Goal: Information Seeking & Learning: Learn about a topic

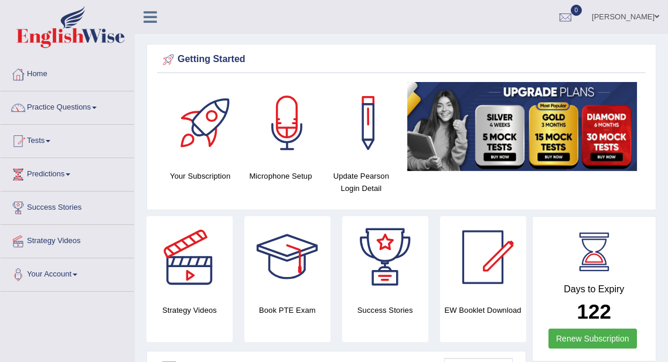
click at [101, 109] on link "Practice Questions" at bounding box center [68, 105] width 134 height 29
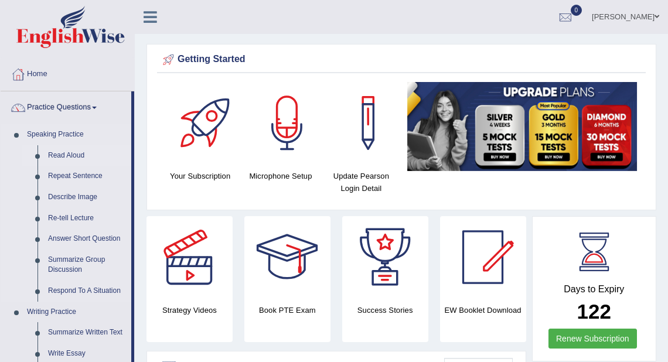
click at [63, 155] on link "Read Aloud" at bounding box center [87, 155] width 89 height 21
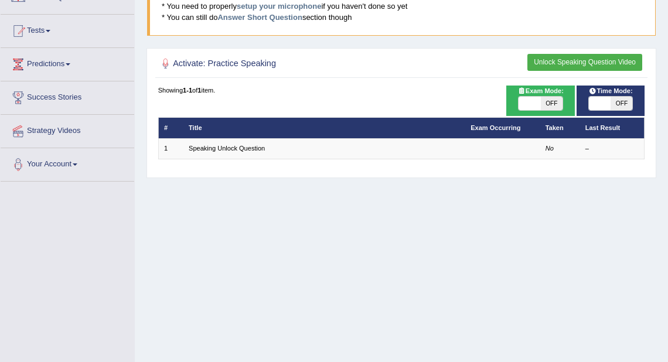
scroll to position [94, 0]
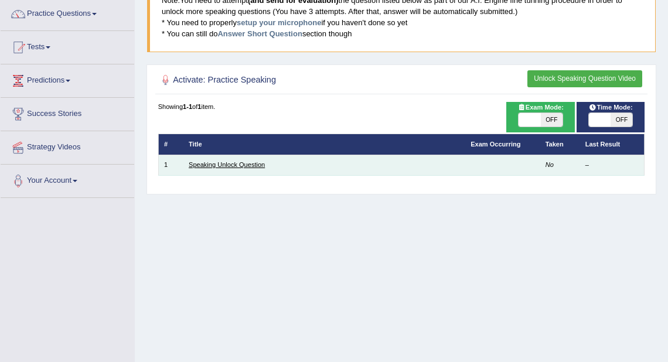
click at [239, 166] on link "Speaking Unlock Question" at bounding box center [227, 164] width 76 height 7
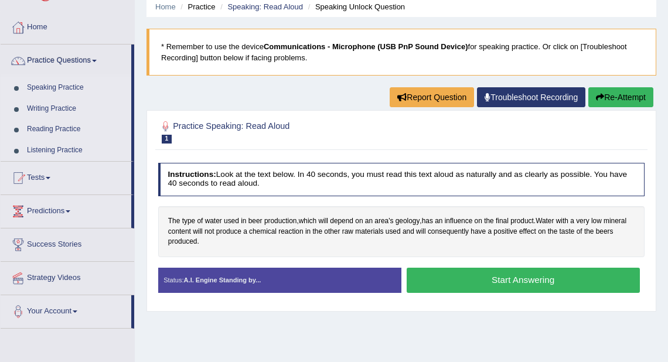
click at [521, 281] on button "Start Answering" at bounding box center [523, 280] width 233 height 25
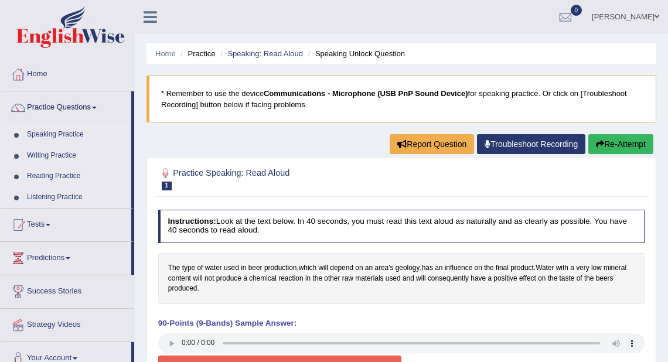
click at [610, 146] on button "Re-Attempt" at bounding box center [621, 144] width 65 height 20
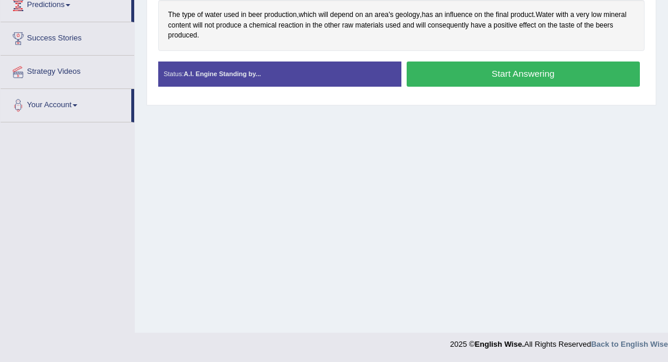
scroll to position [160, 0]
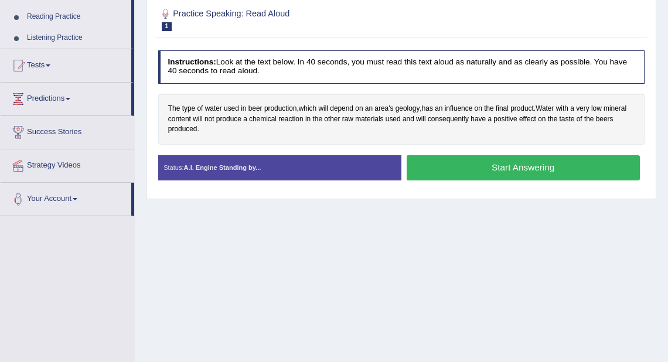
click at [520, 166] on button "Start Answering" at bounding box center [523, 167] width 233 height 25
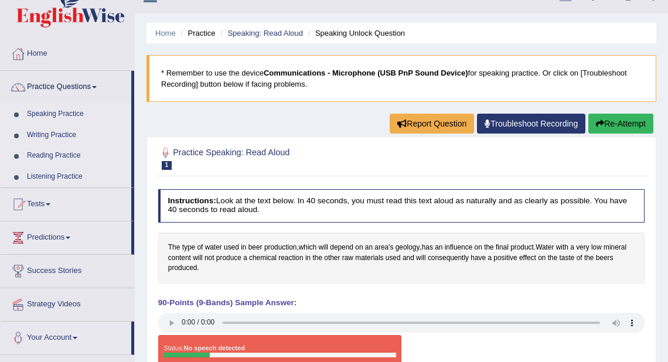
scroll to position [0, 0]
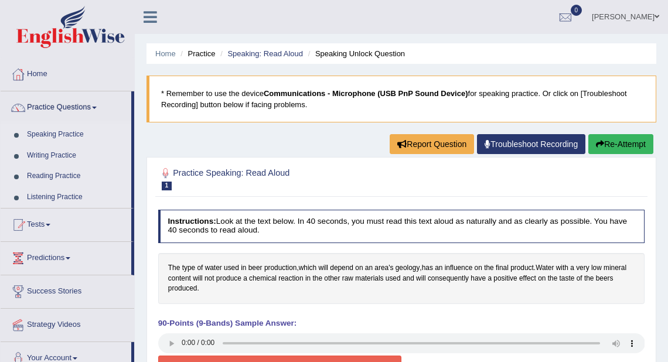
click at [619, 141] on button "Re-Attempt" at bounding box center [621, 144] width 65 height 20
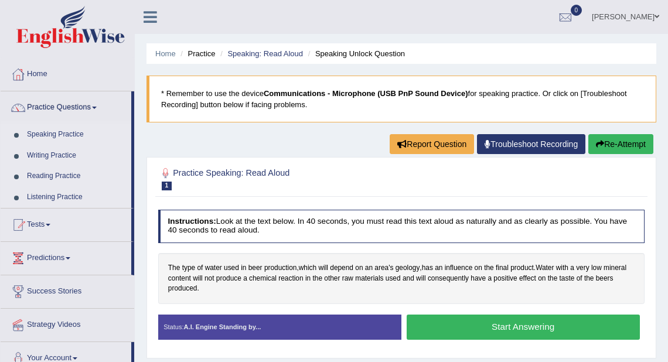
click at [611, 140] on button "Re-Attempt" at bounding box center [621, 144] width 65 height 20
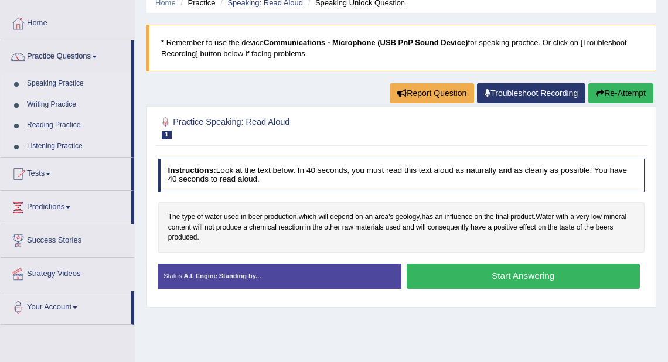
scroll to position [141, 0]
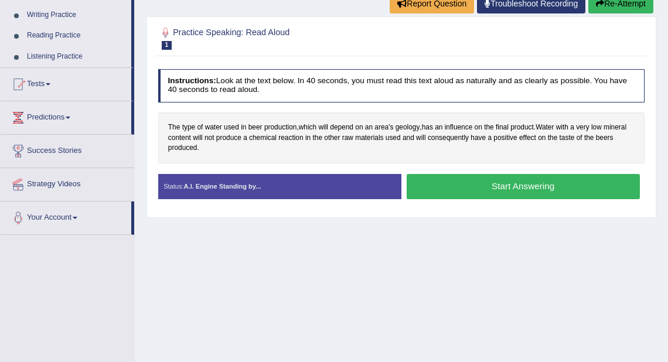
click at [509, 186] on button "Start Answering" at bounding box center [523, 186] width 233 height 25
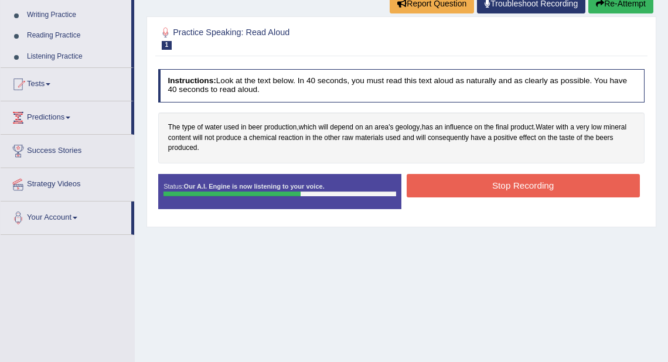
click at [503, 186] on button "Stop Recording" at bounding box center [523, 185] width 233 height 23
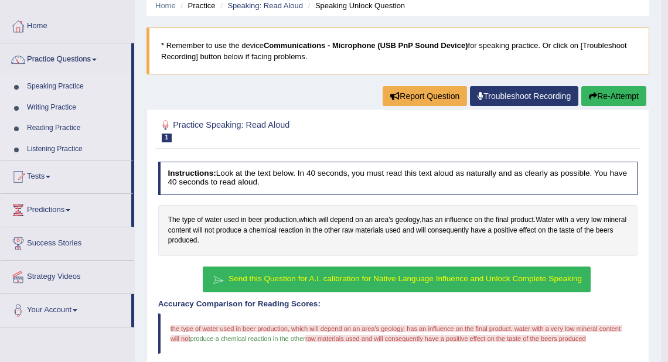
scroll to position [38, 0]
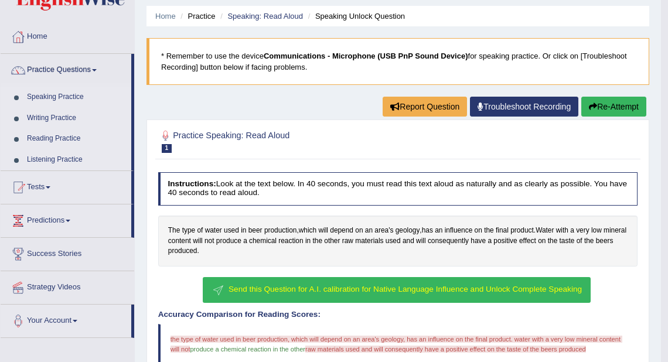
click at [599, 104] on button "Re-Attempt" at bounding box center [614, 107] width 65 height 20
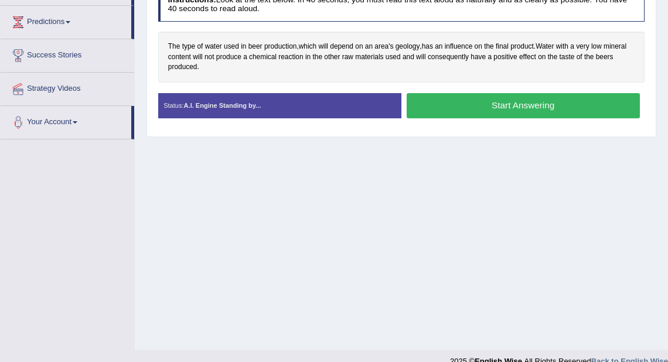
scroll to position [206, 0]
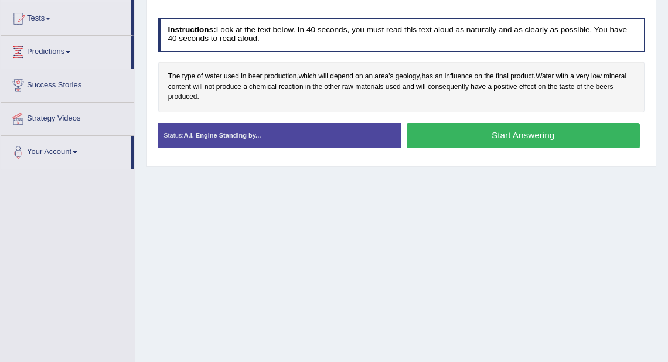
click at [528, 148] on button "Start Answering" at bounding box center [523, 135] width 233 height 25
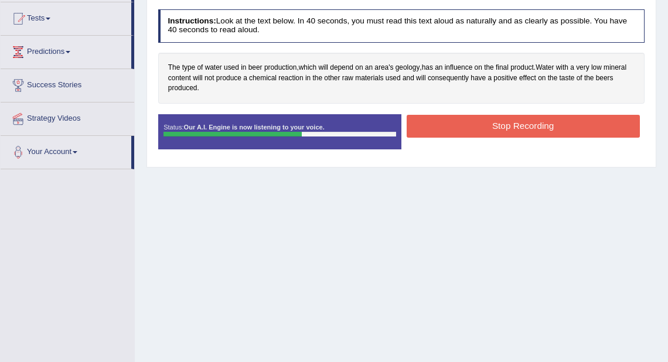
click at [527, 125] on button "Stop Recording" at bounding box center [523, 126] width 233 height 23
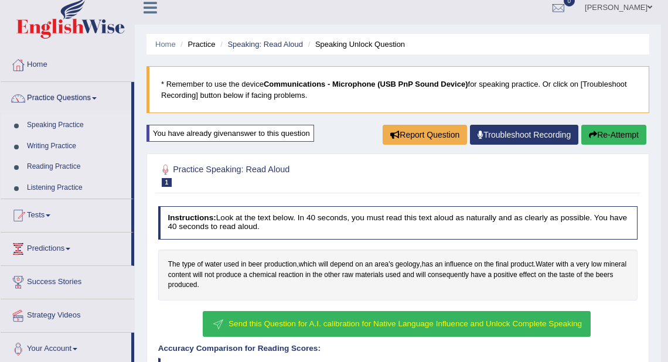
scroll to position [0, 0]
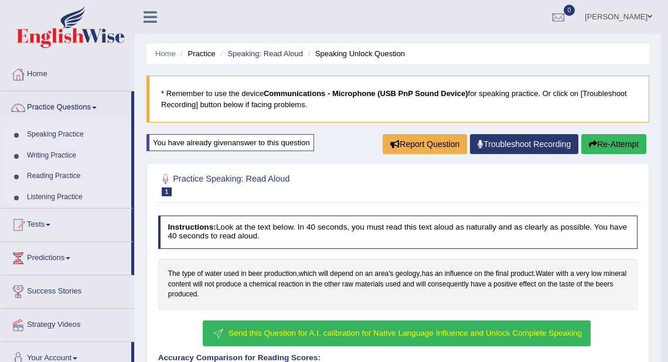
drag, startPoint x: 312, startPoint y: 7, endPoint x: 349, endPoint y: -4, distance: 39.0
click at [349, 0] on html "Toggle navigation Home Practice Questions Speaking Practice Read Aloud Repeat S…" at bounding box center [334, 181] width 668 height 362
click at [49, 159] on link "Writing Practice" at bounding box center [77, 155] width 110 height 21
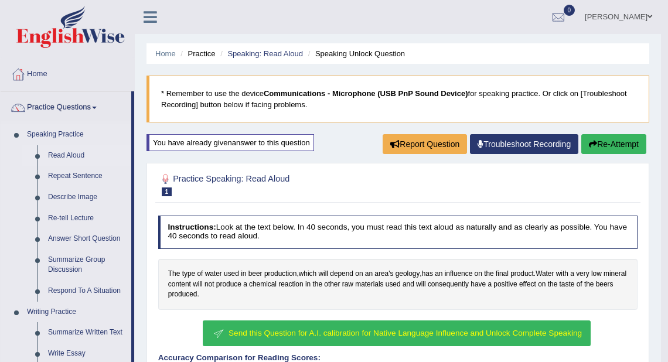
click at [68, 154] on link "Read Aloud" at bounding box center [87, 155] width 89 height 21
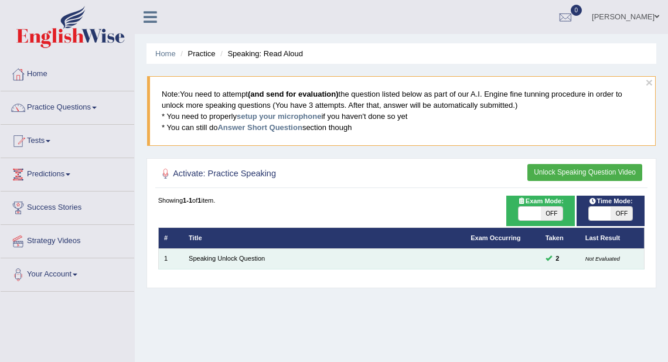
click at [268, 260] on td "Speaking Unlock Question" at bounding box center [325, 259] width 282 height 21
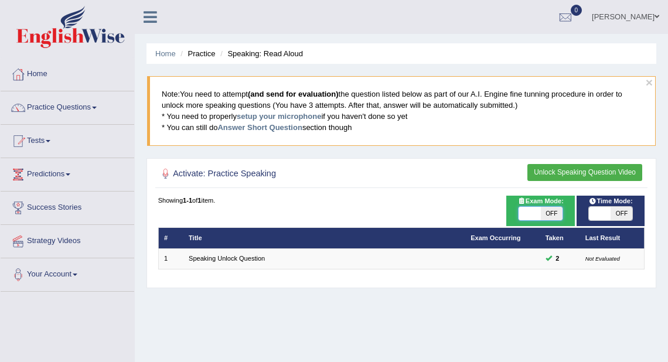
click at [535, 216] on span at bounding box center [530, 214] width 22 height 14
click at [538, 212] on span at bounding box center [530, 214] width 22 height 14
checkbox input "true"
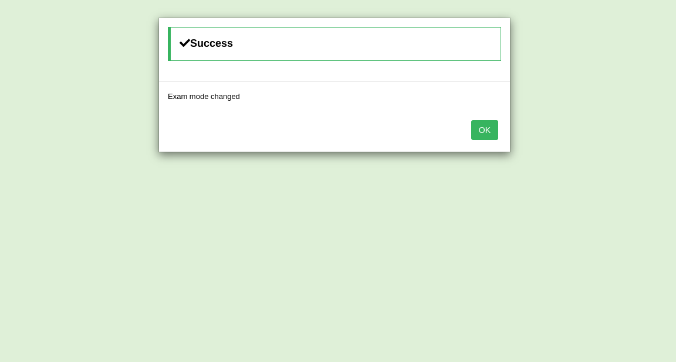
click at [491, 127] on button "OK" at bounding box center [484, 130] width 27 height 20
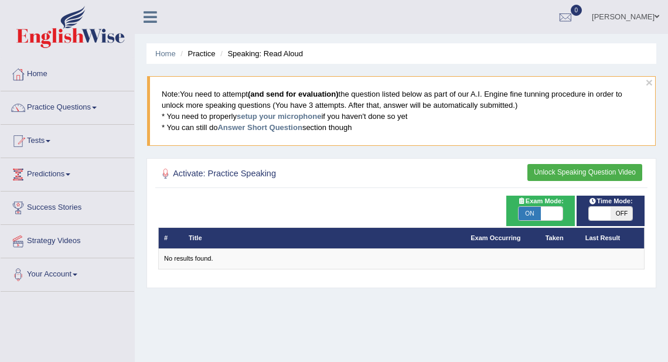
click at [554, 209] on span at bounding box center [552, 214] width 22 height 14
checkbox input "false"
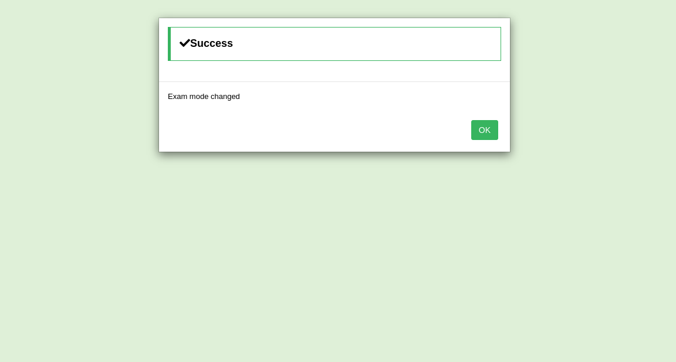
click at [491, 125] on button "OK" at bounding box center [484, 130] width 27 height 20
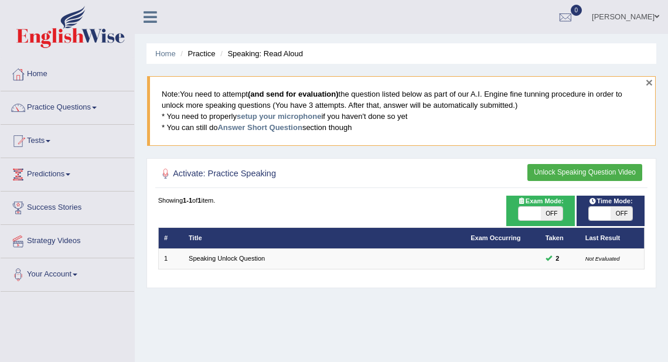
click at [651, 82] on button "×" at bounding box center [649, 82] width 7 height 12
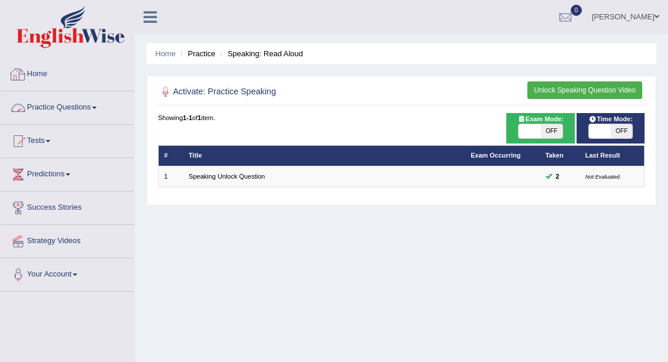
click at [81, 106] on link "Practice Questions" at bounding box center [68, 105] width 134 height 29
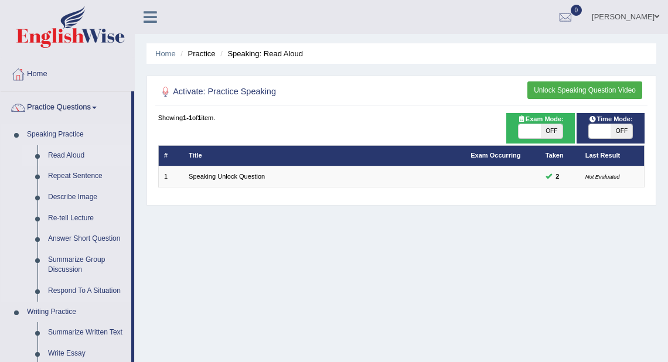
click at [56, 152] on link "Read Aloud" at bounding box center [87, 155] width 89 height 21
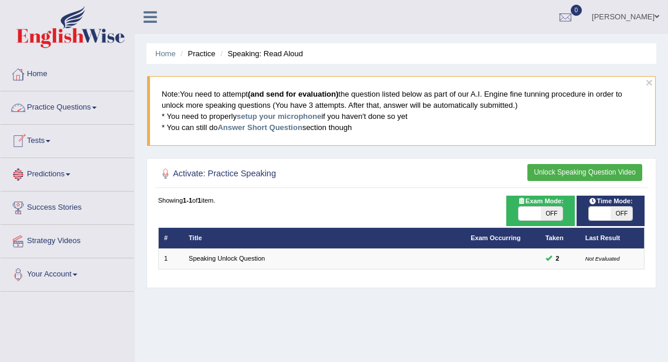
click at [46, 106] on link "Practice Questions" at bounding box center [68, 105] width 134 height 29
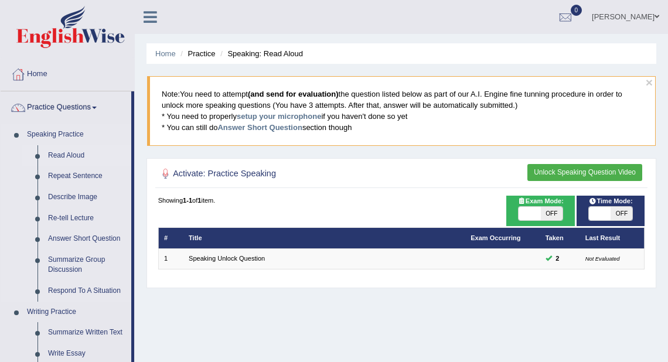
click at [70, 158] on link "Read Aloud" at bounding box center [87, 155] width 89 height 21
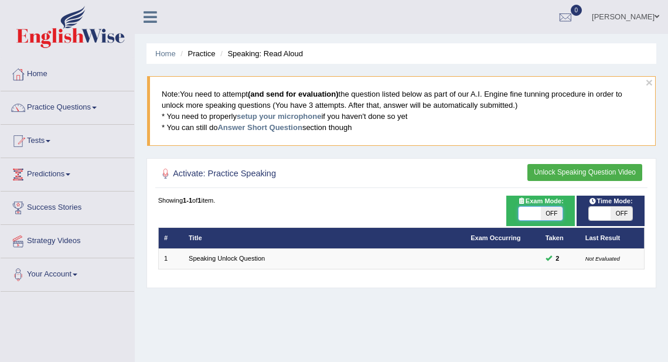
click at [532, 216] on span at bounding box center [530, 214] width 22 height 14
checkbox input "true"
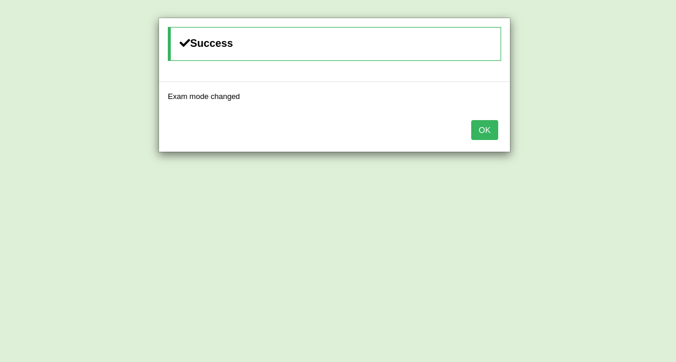
click at [497, 131] on button "OK" at bounding box center [484, 130] width 27 height 20
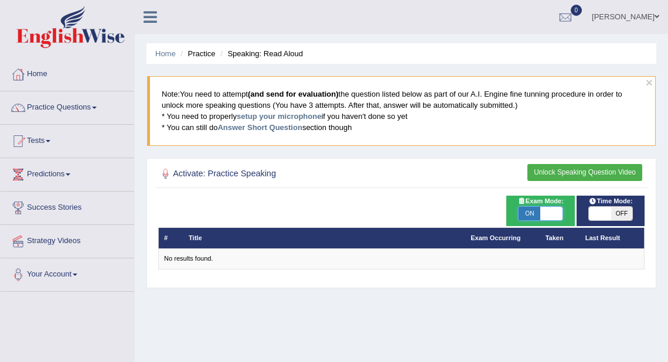
click at [545, 213] on span at bounding box center [552, 214] width 22 height 14
checkbox input "false"
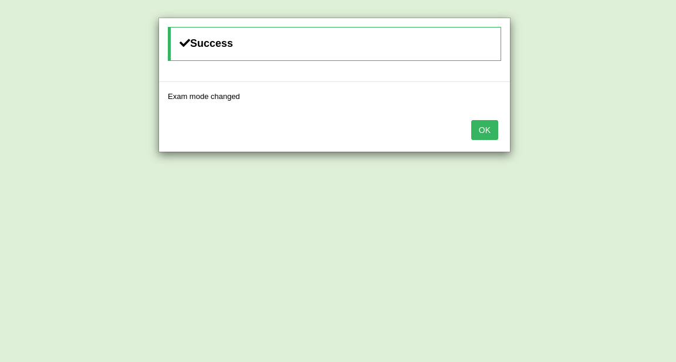
drag, startPoint x: 502, startPoint y: 148, endPoint x: 517, endPoint y: 144, distance: 15.2
click at [517, 144] on div "Success Exam mode changed OK" at bounding box center [338, 181] width 676 height 362
click at [491, 125] on button "OK" at bounding box center [484, 130] width 27 height 20
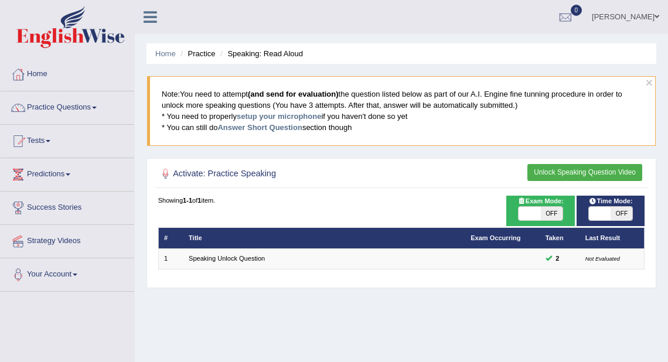
click at [226, 264] on td "Speaking Unlock Question" at bounding box center [325, 259] width 282 height 21
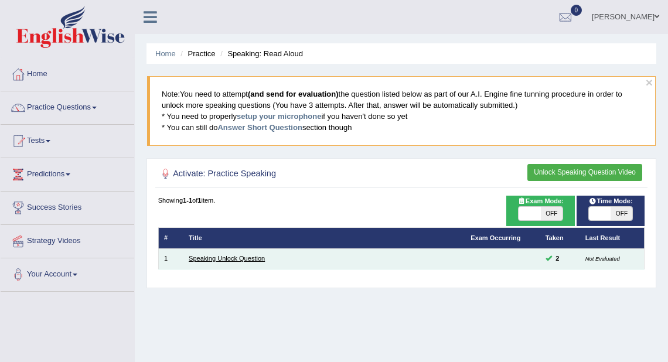
click at [247, 259] on link "Speaking Unlock Question" at bounding box center [227, 258] width 76 height 7
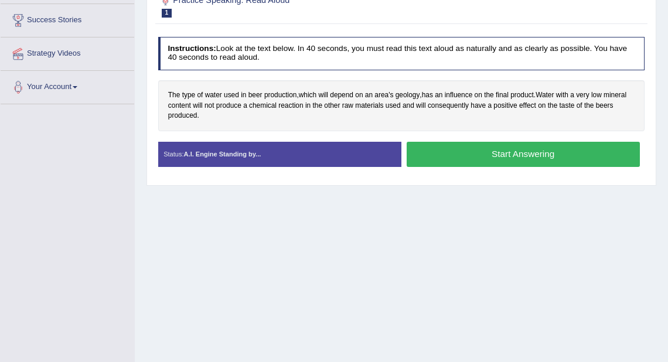
scroll to position [253, 0]
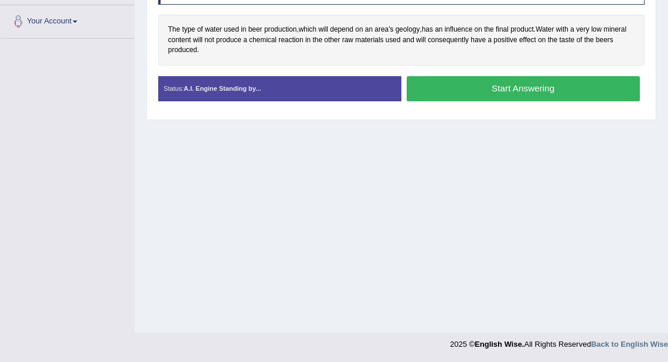
click at [508, 101] on button "Start Answering" at bounding box center [523, 88] width 233 height 25
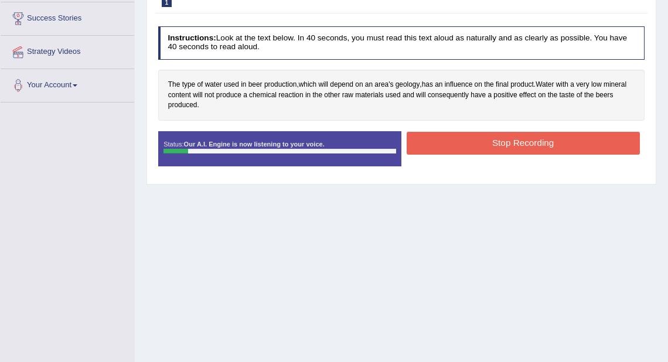
scroll to position [113, 0]
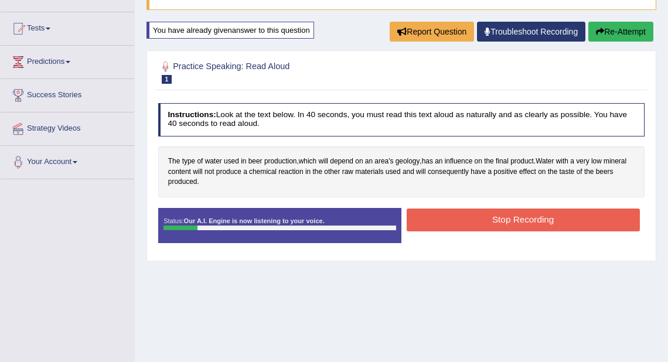
click at [610, 30] on button "Re-Attempt" at bounding box center [621, 32] width 65 height 20
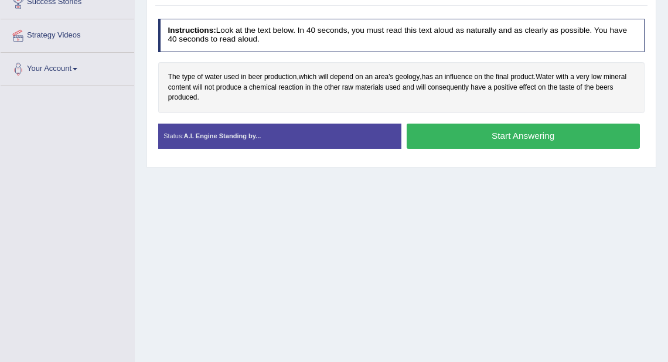
scroll to position [206, 0]
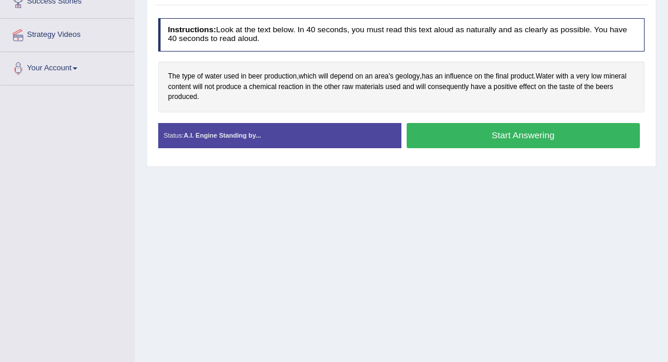
click at [518, 148] on button "Start Answering" at bounding box center [523, 135] width 233 height 25
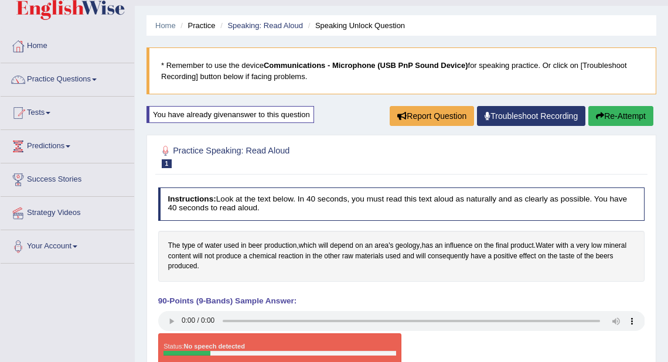
scroll to position [0, 0]
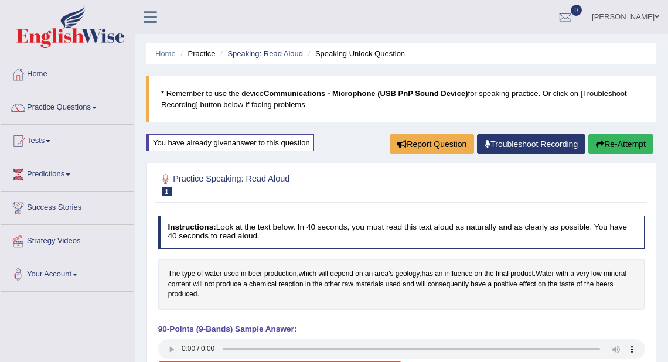
click at [610, 142] on button "Re-Attempt" at bounding box center [621, 144] width 65 height 20
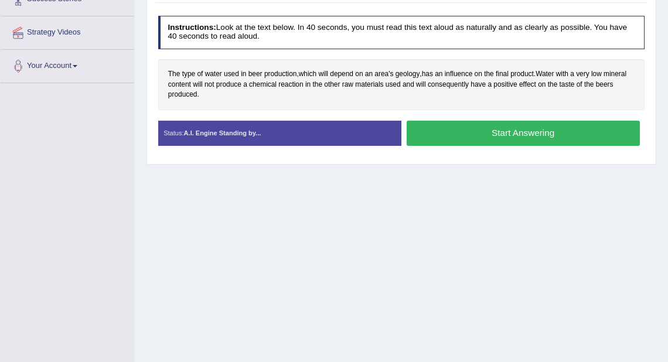
scroll to position [188, 0]
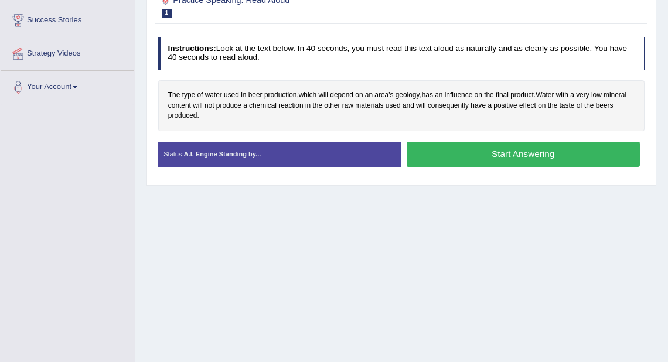
click at [537, 167] on button "Start Answering" at bounding box center [523, 154] width 233 height 25
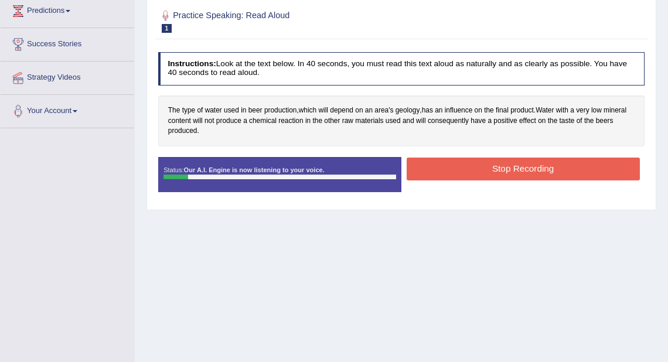
scroll to position [141, 0]
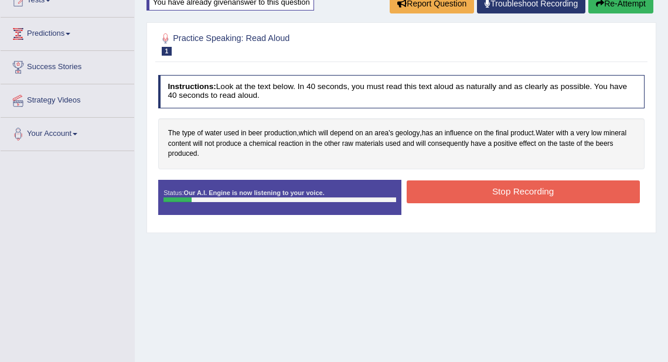
click at [483, 190] on button "Stop Recording" at bounding box center [523, 192] width 233 height 23
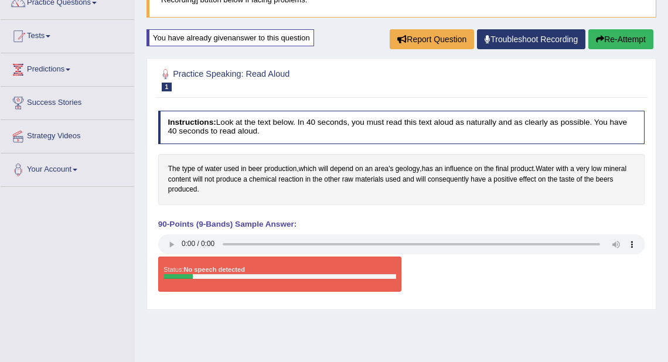
scroll to position [0, 0]
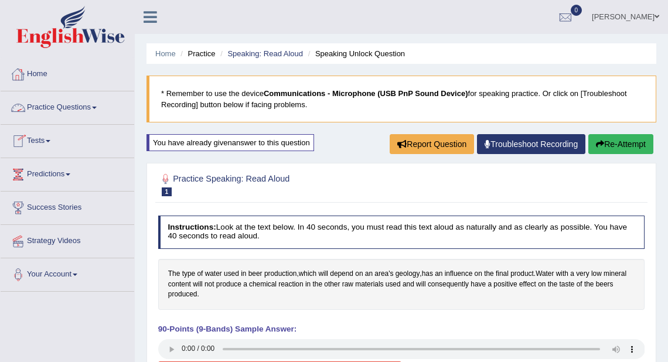
click at [46, 73] on link "Home" at bounding box center [68, 72] width 134 height 29
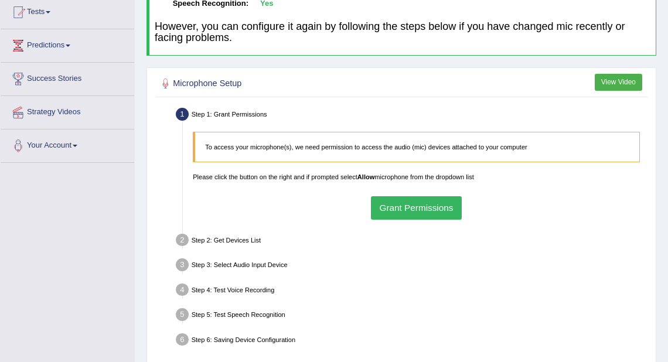
scroll to position [94, 0]
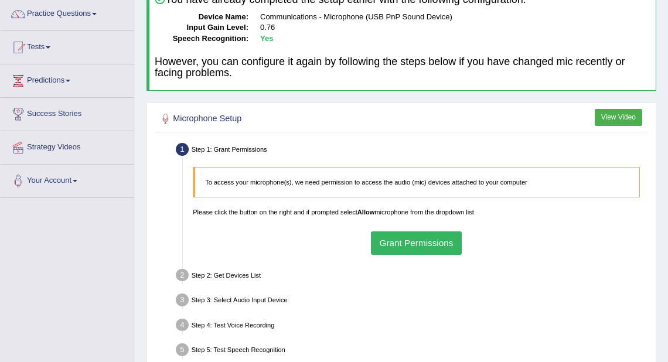
click at [392, 239] on button "Grant Permissions" at bounding box center [416, 243] width 91 height 23
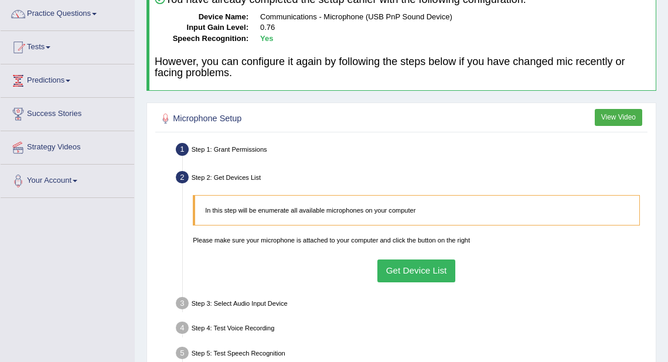
click at [420, 263] on button "Get Device List" at bounding box center [417, 271] width 78 height 23
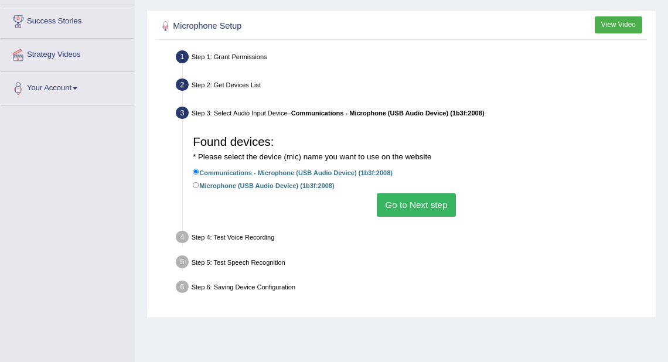
scroll to position [188, 0]
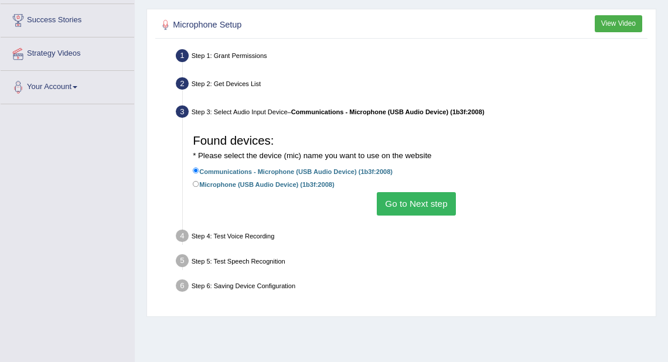
click at [429, 212] on button "Go to Next step" at bounding box center [416, 203] width 79 height 23
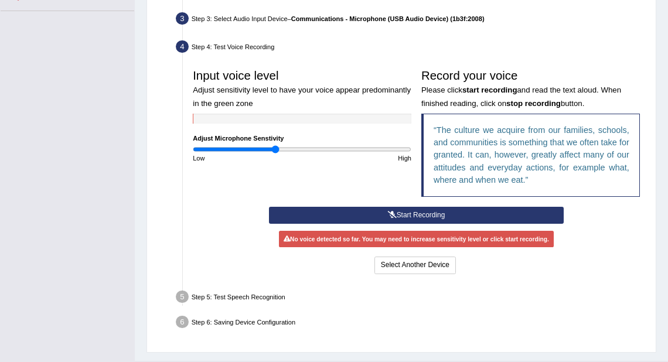
scroll to position [281, 0]
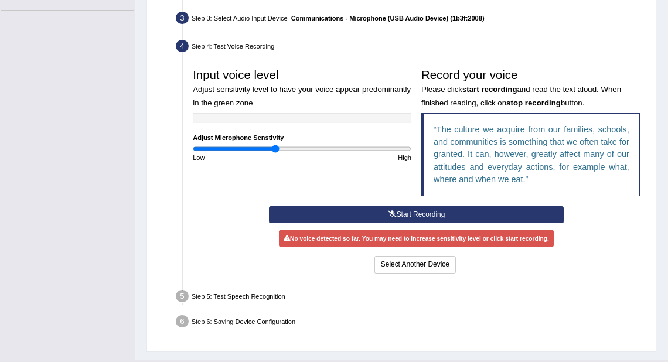
click at [423, 212] on button "Start Recording" at bounding box center [416, 214] width 295 height 17
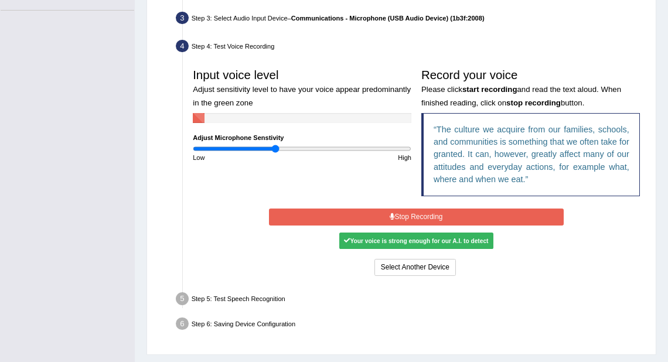
click at [440, 221] on button "Stop Recording" at bounding box center [416, 217] width 295 height 17
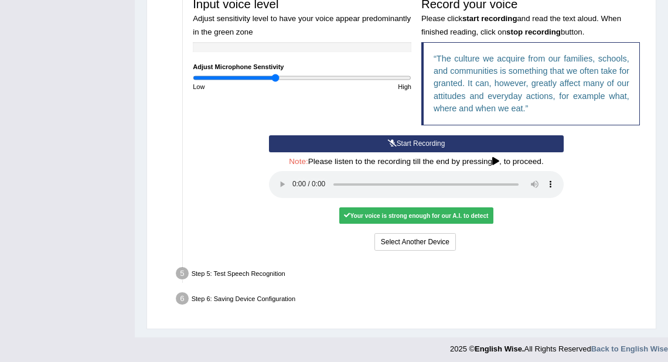
scroll to position [356, 0]
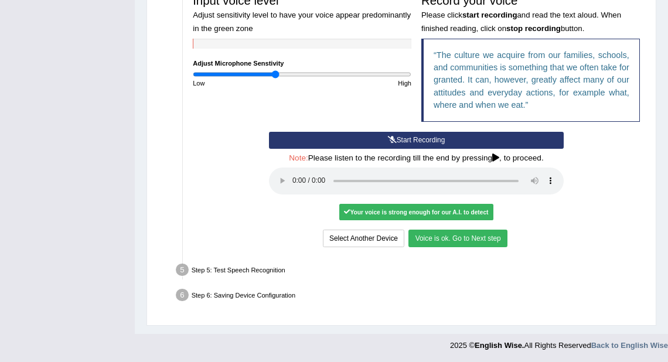
click at [432, 242] on button "Voice is ok. Go to Next step" at bounding box center [458, 238] width 99 height 17
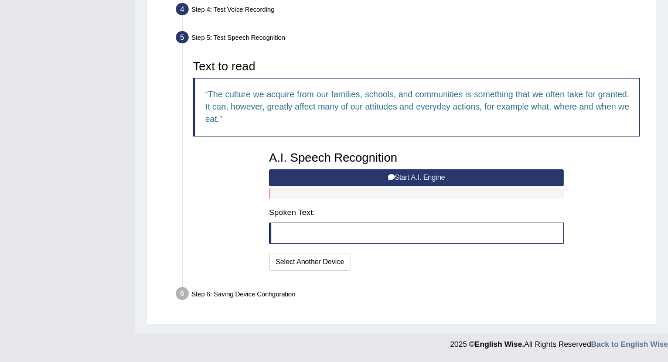
scroll to position [317, 0]
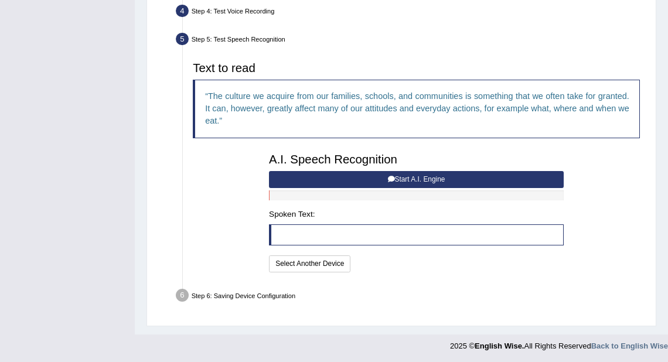
click at [412, 182] on button "Start A.I. Engine" at bounding box center [416, 179] width 295 height 17
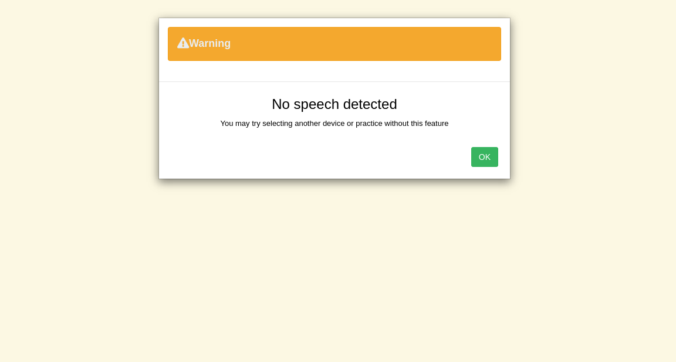
click at [488, 154] on button "OK" at bounding box center [484, 157] width 27 height 20
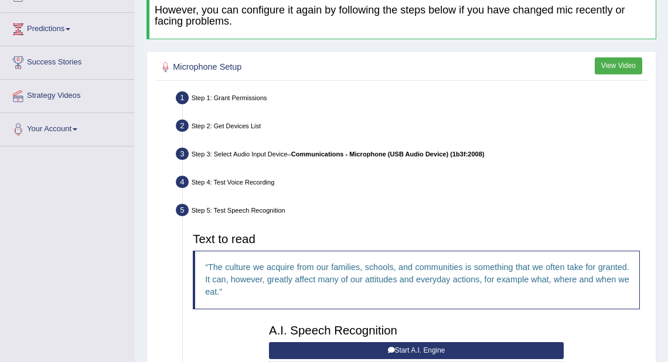
scroll to position [129, 0]
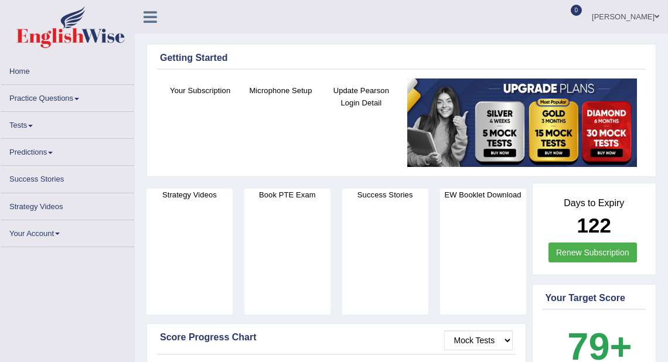
click at [634, 15] on link "[PERSON_NAME]" at bounding box center [625, 15] width 85 height 30
click at [657, 15] on span at bounding box center [657, 17] width 5 height 8
click at [647, 15] on link "[PERSON_NAME]" at bounding box center [625, 15] width 85 height 30
click at [647, 24] on link "[PERSON_NAME]" at bounding box center [625, 15] width 85 height 30
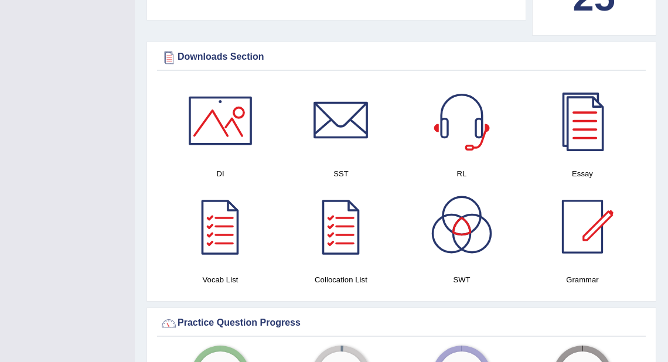
scroll to position [751, 0]
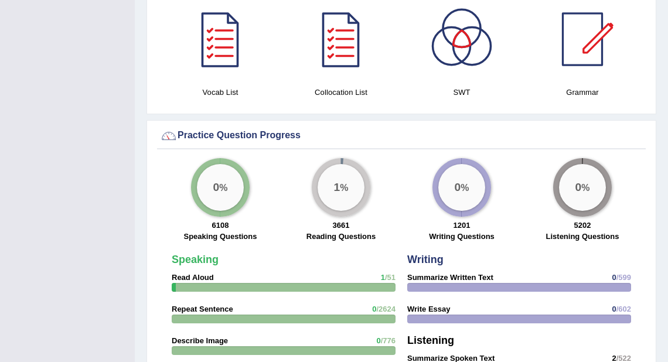
click at [667, 75] on div "Please login from Desktop. If you think this is an error (or logged in from des…" at bounding box center [402, 124] width 534 height 1751
